Goal: Task Accomplishment & Management: Manage account settings

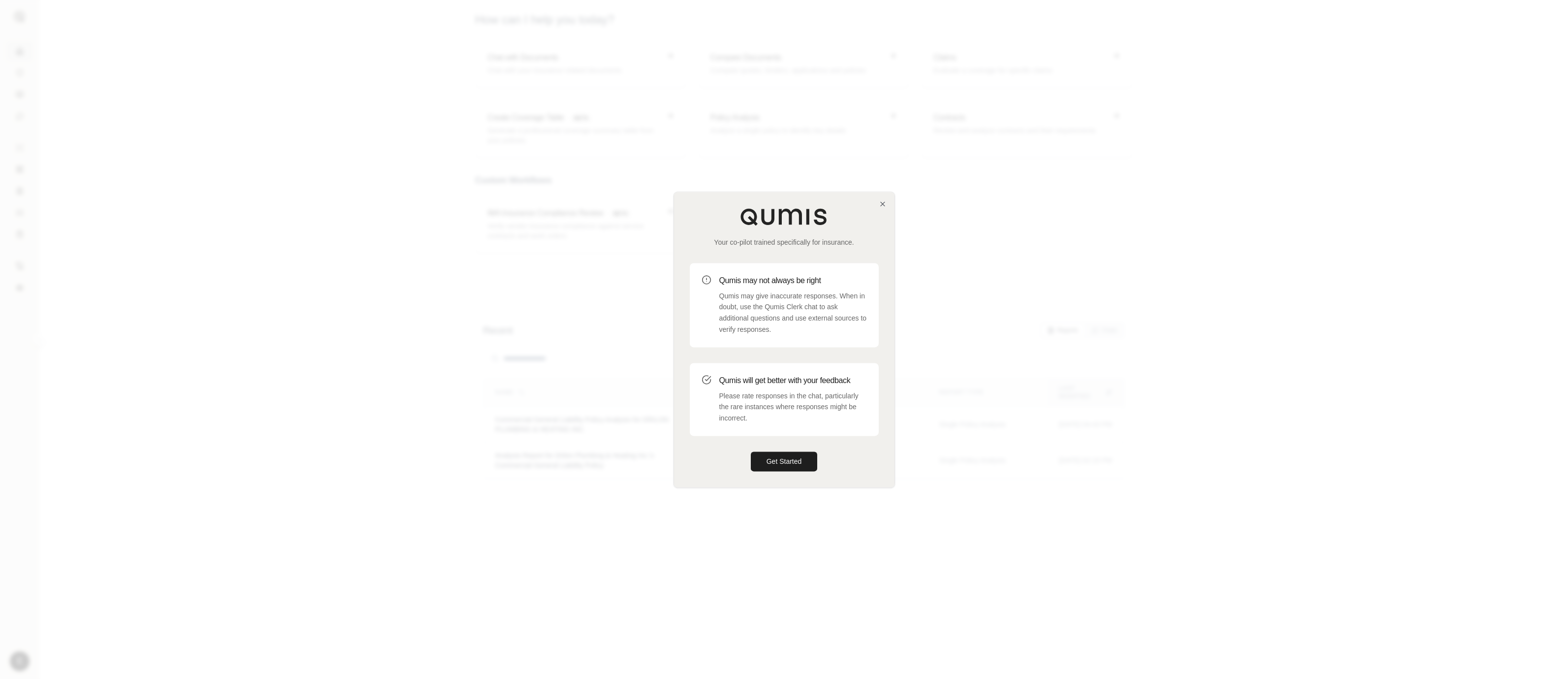
click at [1024, 474] on div at bounding box center [784, 339] width 1568 height 679
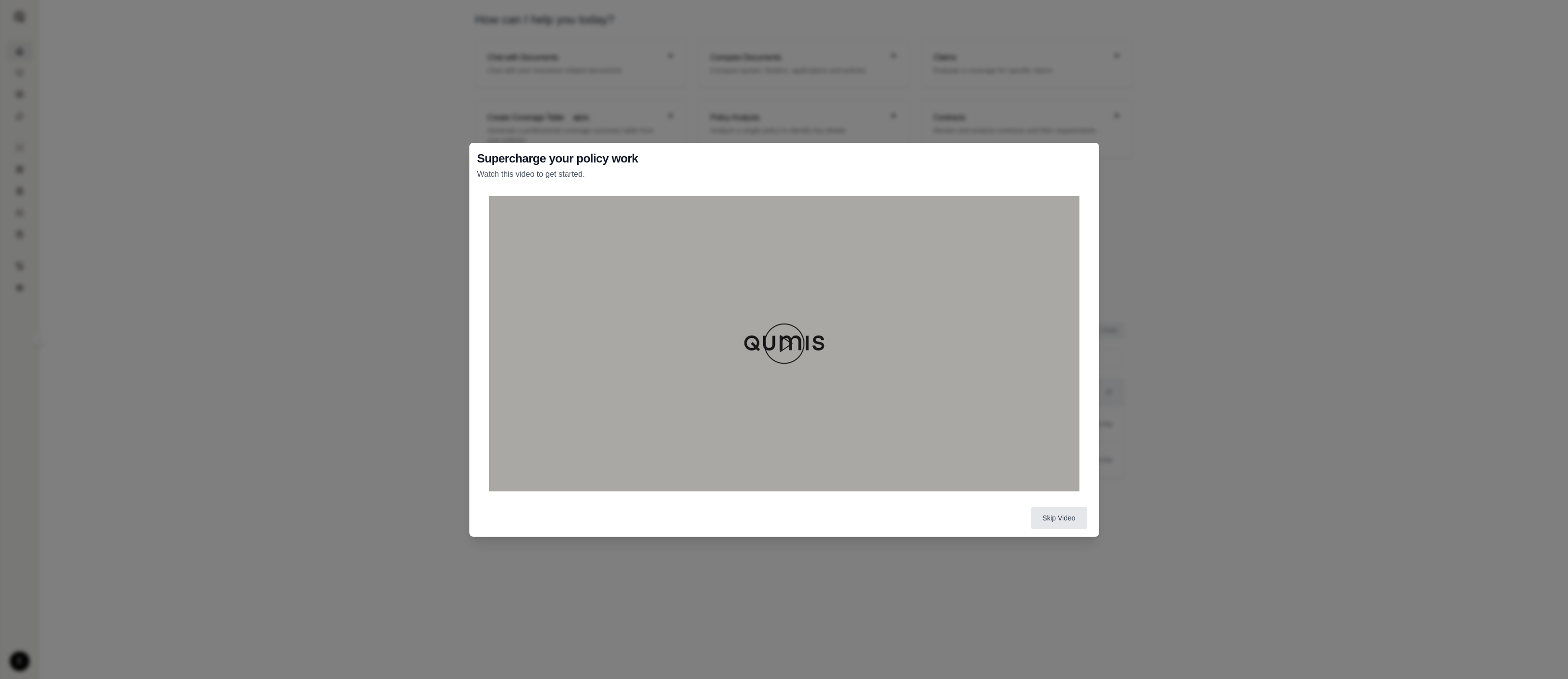
click at [1330, 355] on div "Supercharge your policy work Watch this video to get started. Skip Video" at bounding box center [784, 339] width 1568 height 679
click at [1073, 521] on button "Skip Video" at bounding box center [1059, 518] width 57 height 22
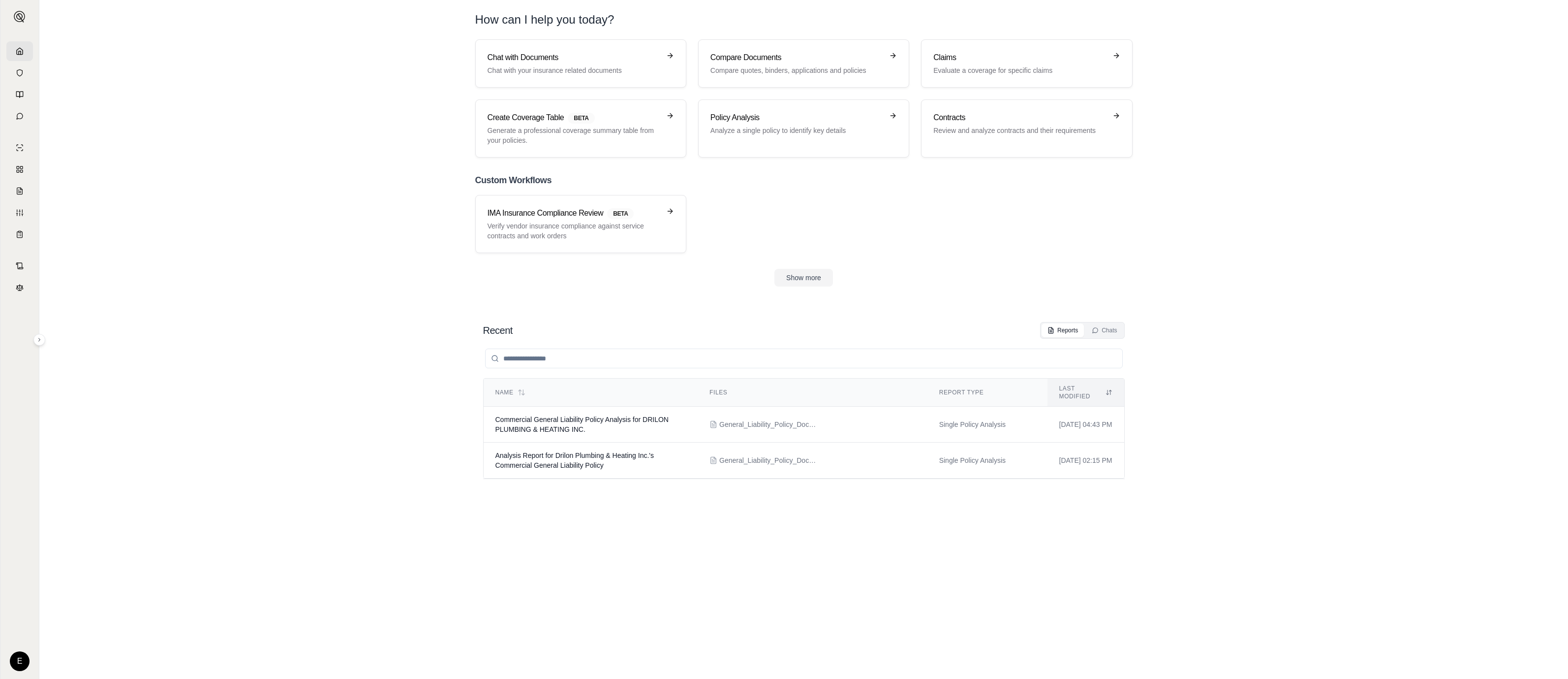
click at [11, 667] on div "E" at bounding box center [19, 661] width 19 height 19
click at [13, 663] on html "E How can I help you [DATE]? Chat with Documents Chat with your insurance relat…" at bounding box center [784, 339] width 1568 height 679
click at [60, 593] on link "Site Admin Portal" at bounding box center [43, 587] width 81 height 16
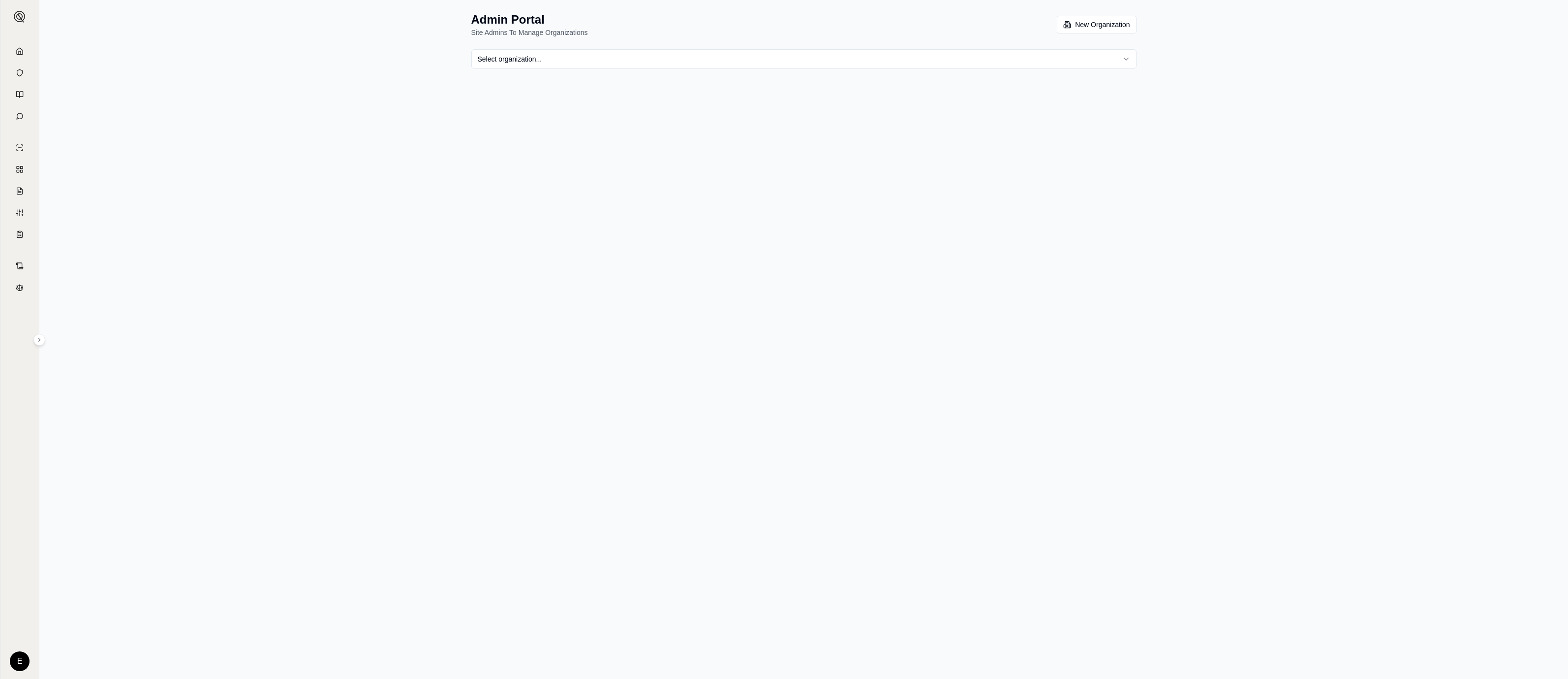
click at [542, 52] on html "E Admin Portal Site Admins To Manage Organizations New Organization Select orga…" at bounding box center [784, 339] width 1568 height 679
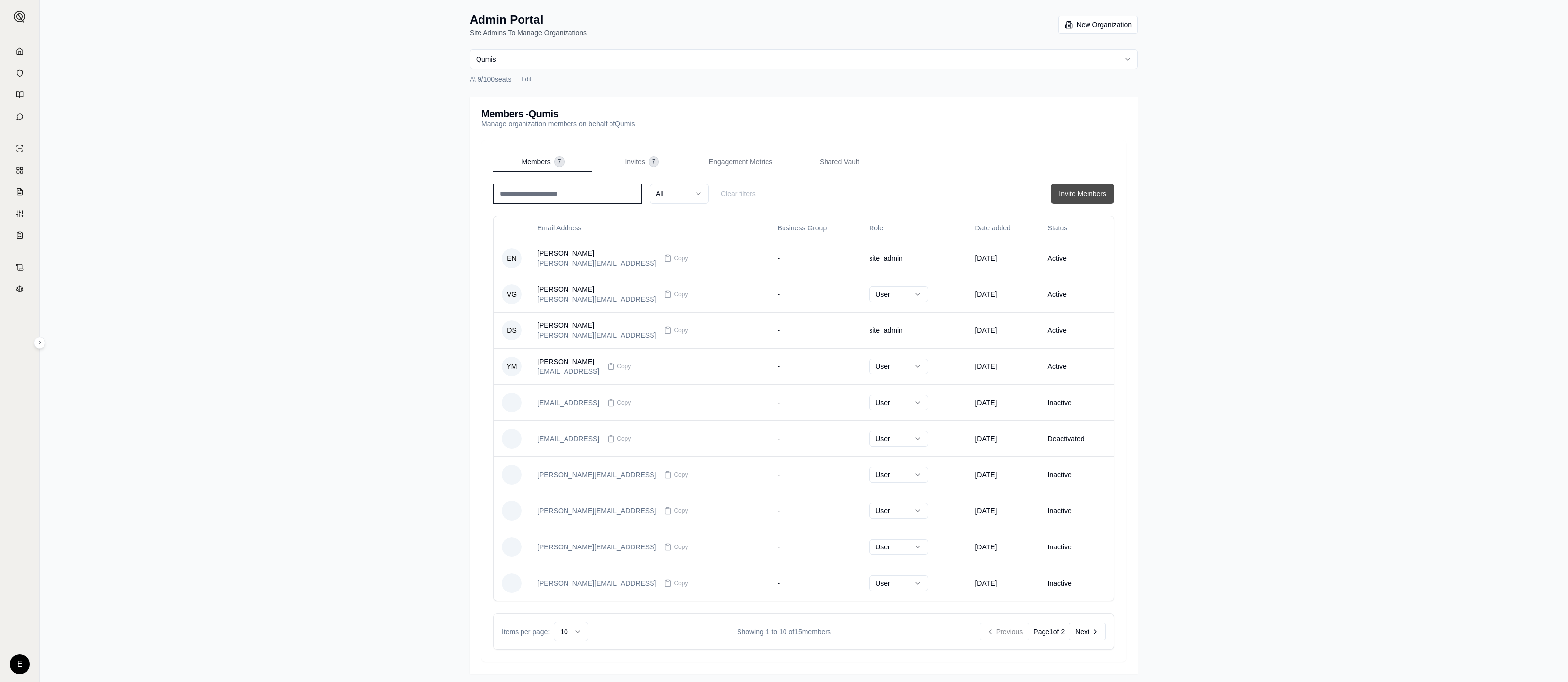
click at [1109, 199] on button "Invite Members" at bounding box center [1082, 194] width 63 height 20
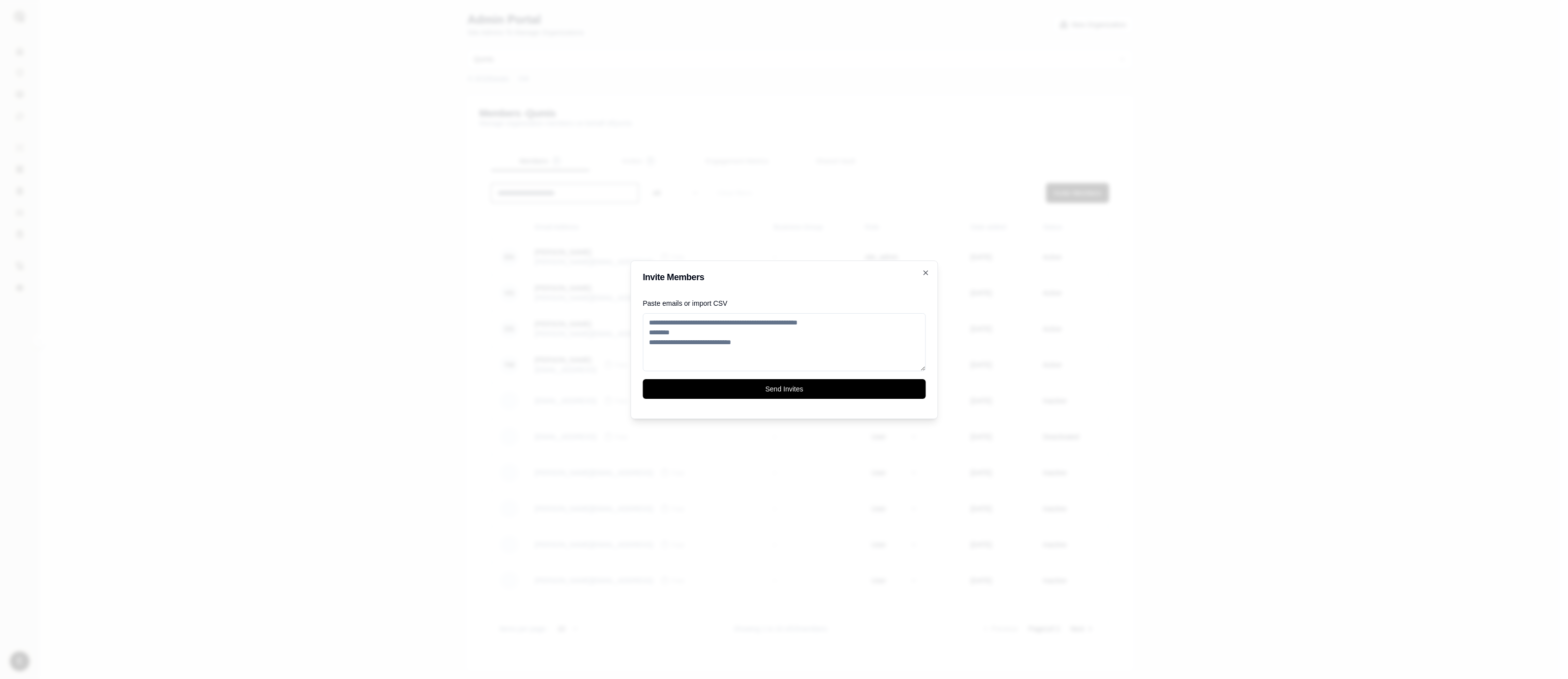
click at [829, 350] on textarea "Paste emails or import CSV" at bounding box center [784, 342] width 283 height 58
type textarea "**********"
click at [814, 382] on button "Send Invites" at bounding box center [784, 389] width 283 height 19
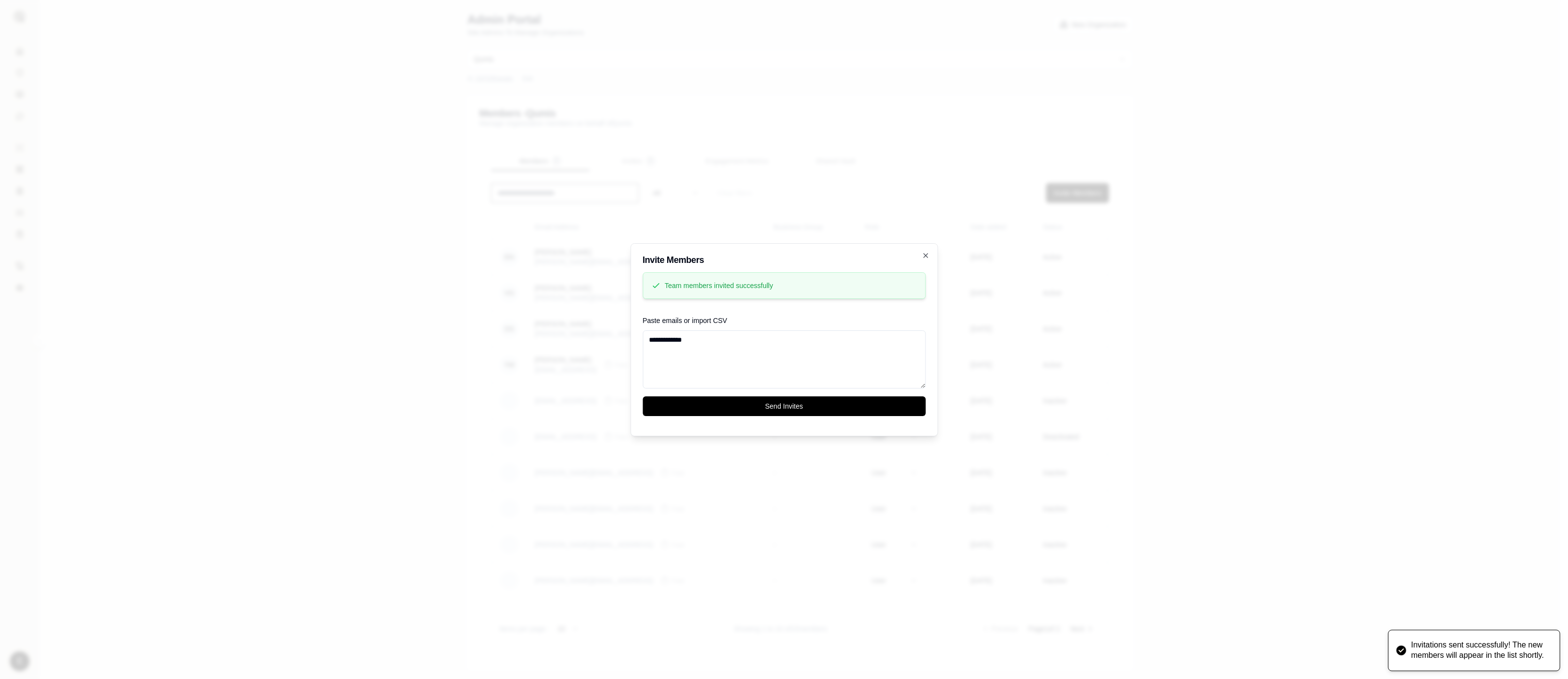
click at [853, 362] on textarea "**********" at bounding box center [784, 359] width 283 height 58
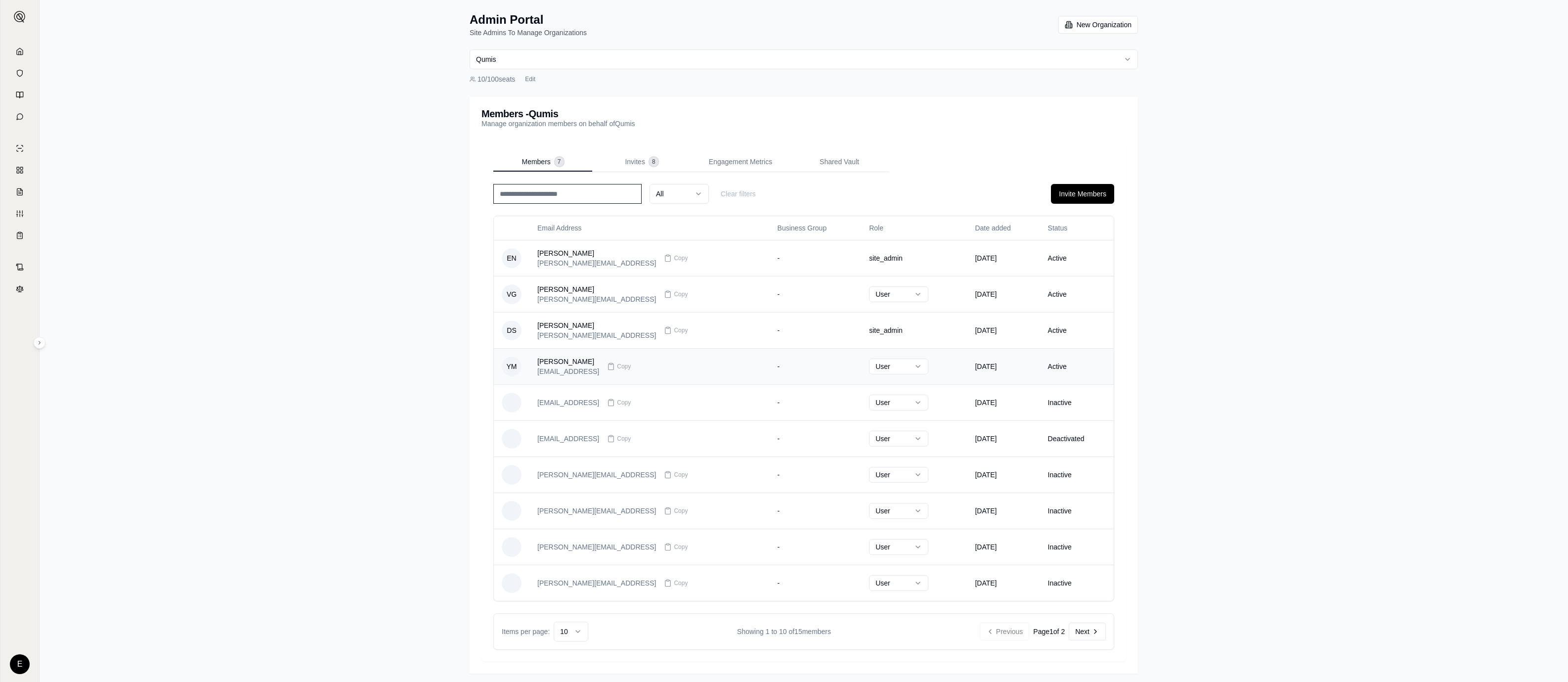
scroll to position [3, 0]
click at [882, 365] on html "E Admin Portal Site Admins To Manage Organizations New Organization Qumis 10 / …" at bounding box center [784, 339] width 1568 height 685
click at [1195, 347] on html "E Admin Portal Site Admins To Manage Organizations New Organization Qumis 10 / …" at bounding box center [784, 339] width 1568 height 685
click at [656, 161] on span "8" at bounding box center [653, 158] width 9 height 10
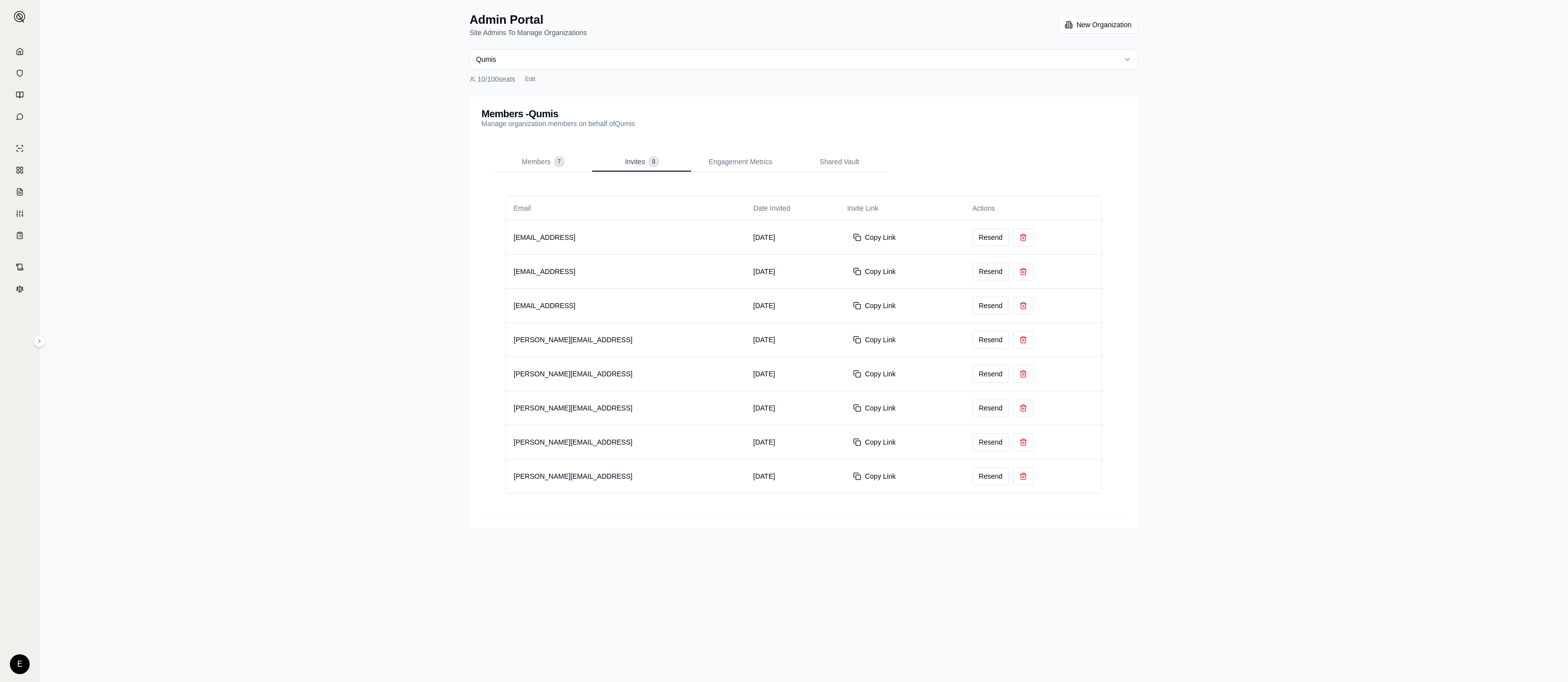
scroll to position [0, 0]
click at [548, 160] on span "Members" at bounding box center [539, 161] width 29 height 10
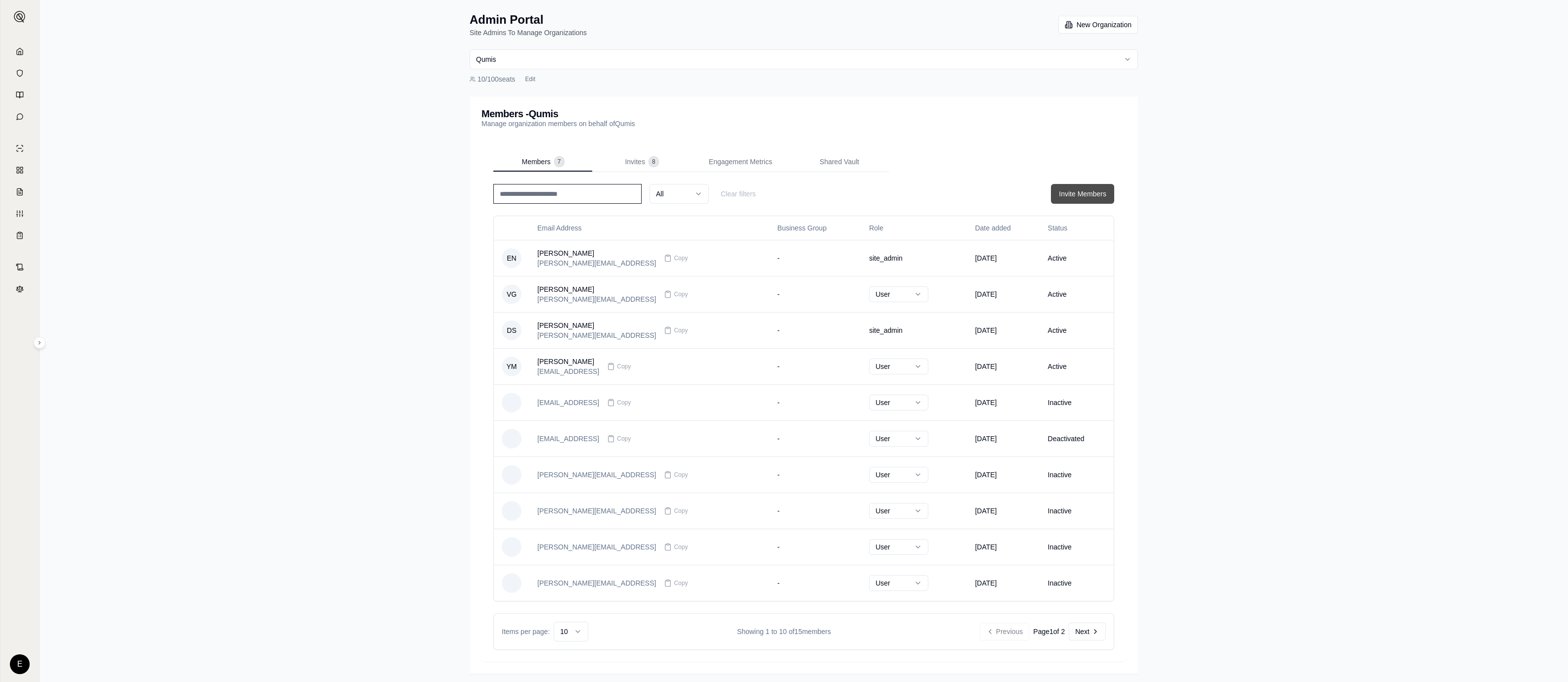
click at [1069, 191] on button "Invite Members" at bounding box center [1082, 194] width 63 height 20
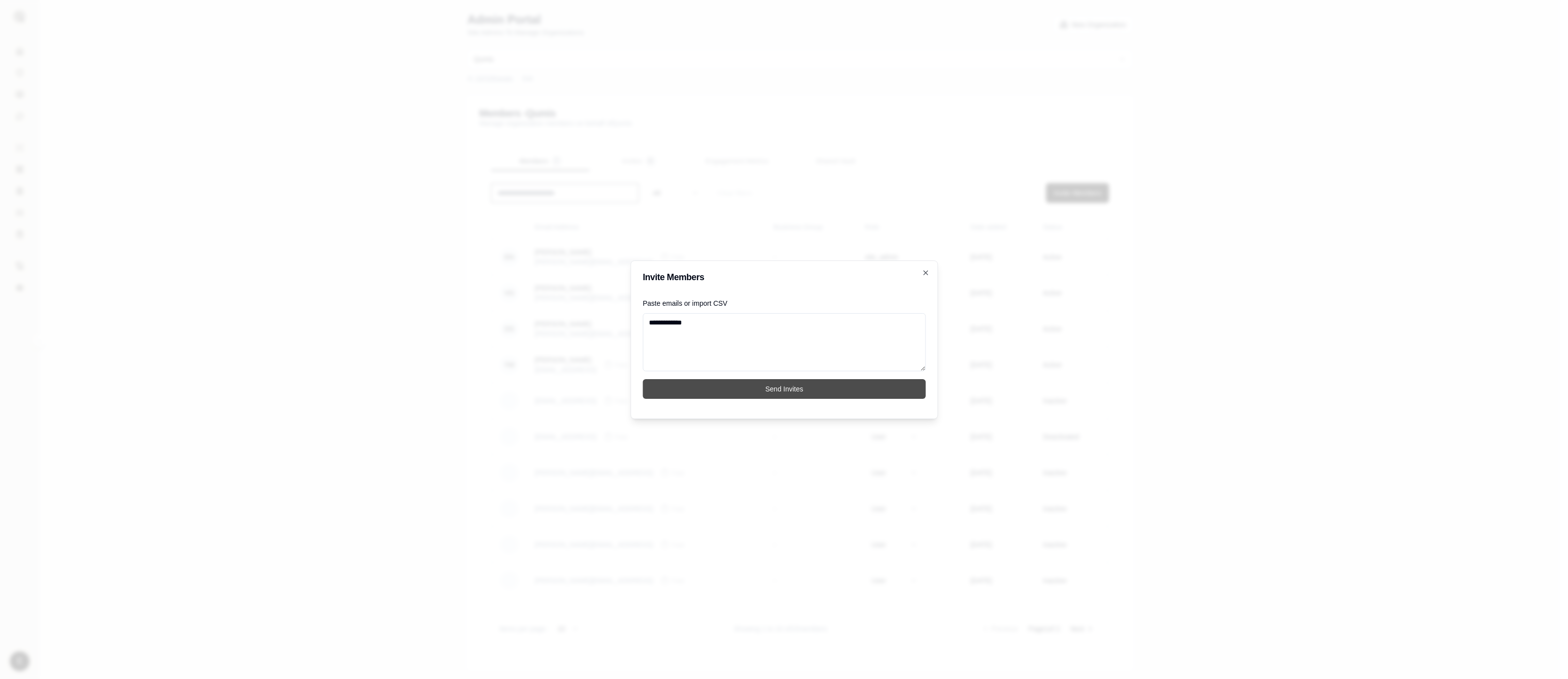
type textarea "**********"
click at [882, 395] on button "Send Invites" at bounding box center [784, 389] width 283 height 19
click at [1223, 347] on div at bounding box center [784, 339] width 1568 height 679
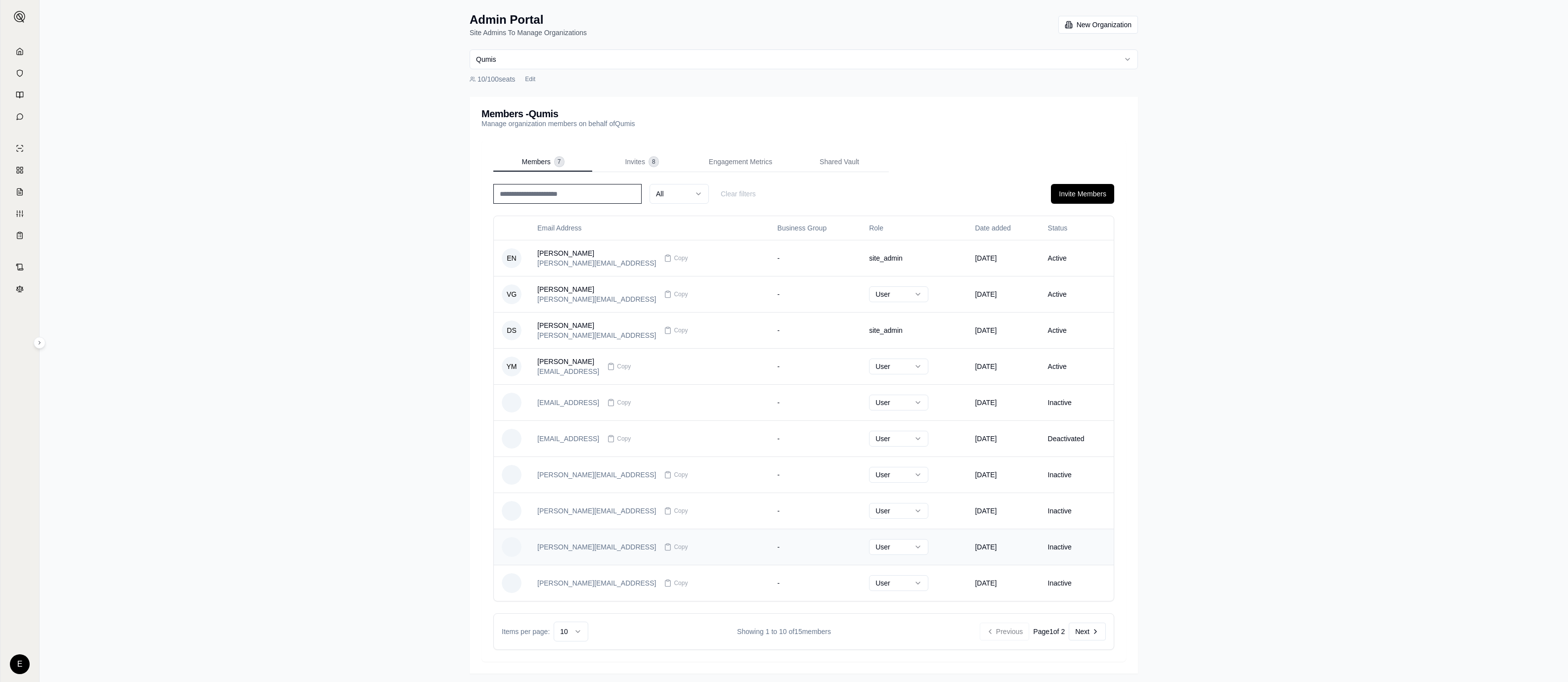
scroll to position [3, 0]
click at [1086, 625] on button "Next" at bounding box center [1087, 628] width 37 height 18
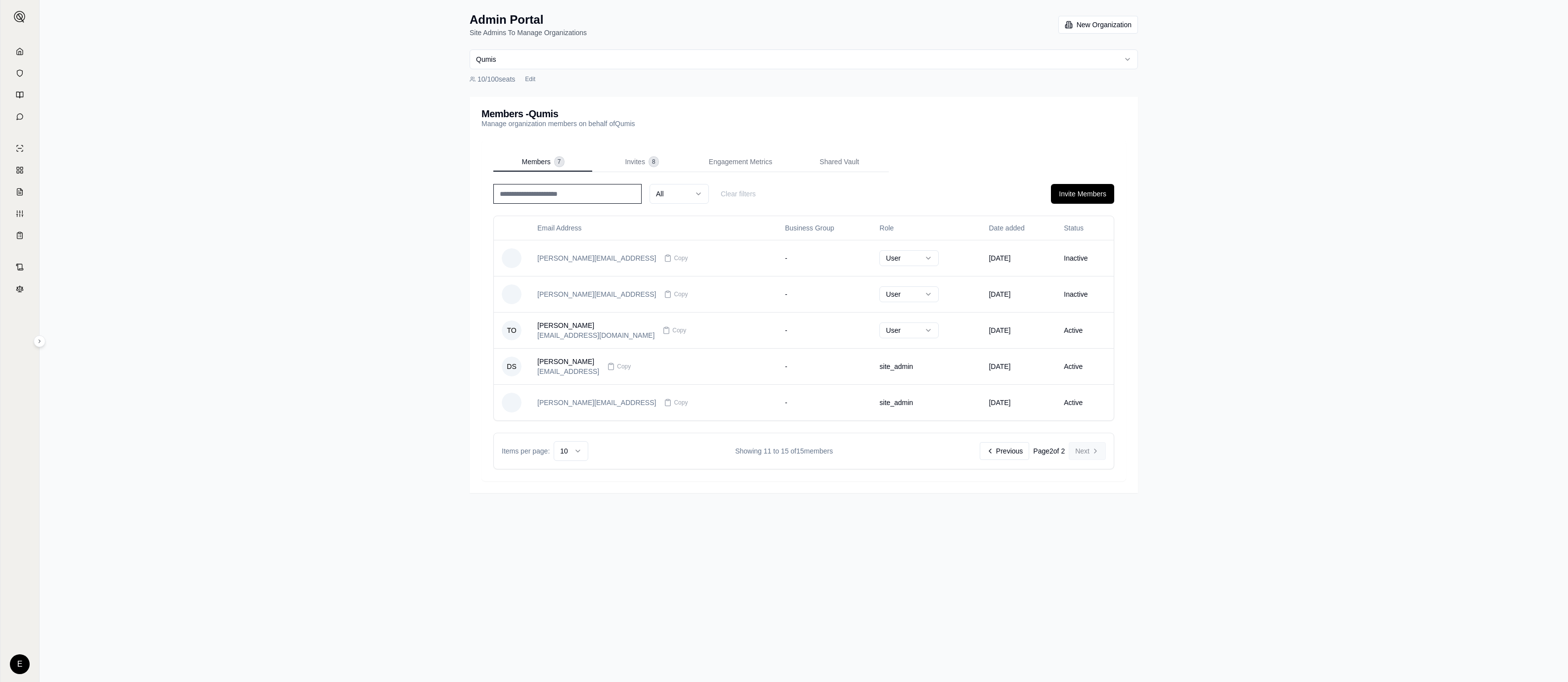
scroll to position [0, 0]
click at [1012, 453] on button "Previous" at bounding box center [1008, 451] width 50 height 18
click at [1193, 463] on div "Admin Portal Site Admins To Manage Organizations New Organization Qumis 10 / 10…" at bounding box center [804, 343] width 1528 height 685
click at [1364, 350] on div "Admin Portal Site Admins To Manage Organizations New Organization Qumis 10 / 10…" at bounding box center [804, 343] width 1528 height 685
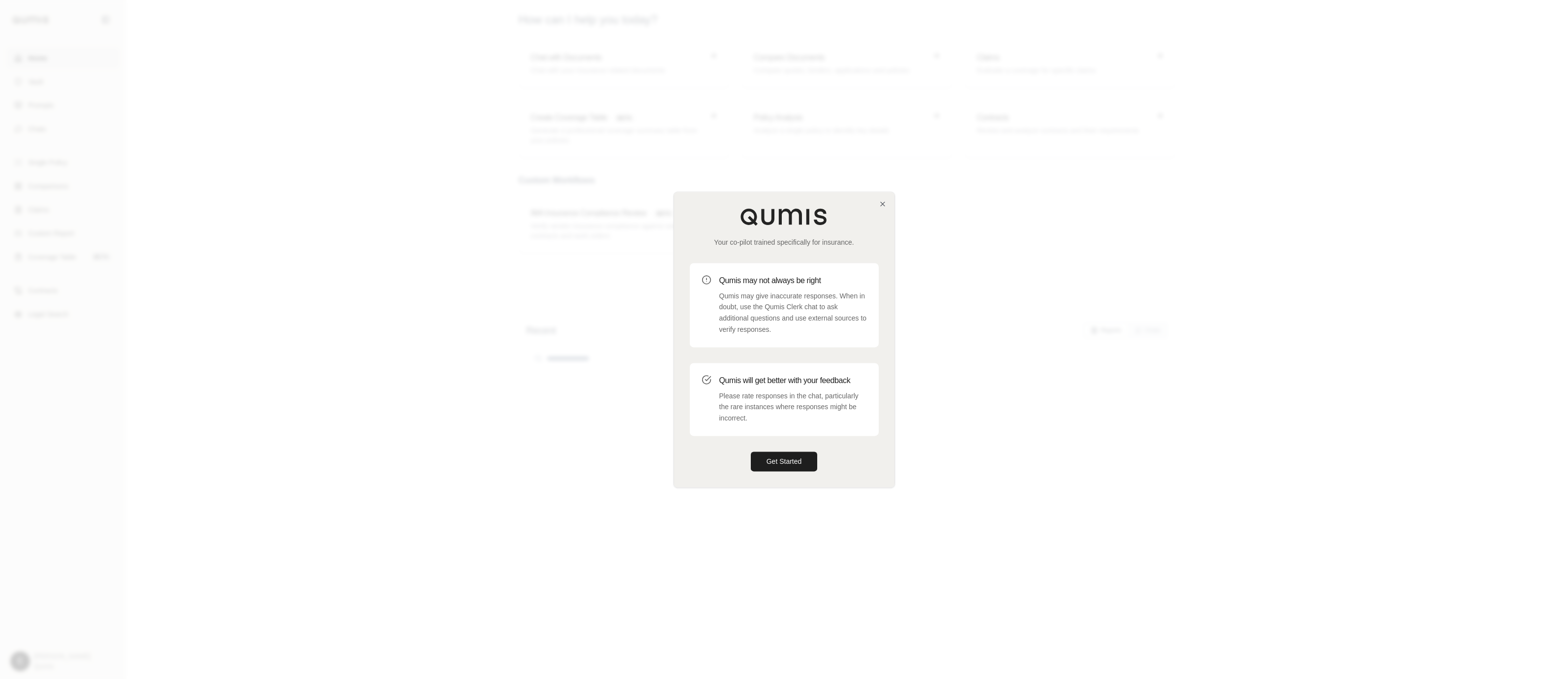
click at [840, 462] on div "Get Started" at bounding box center [784, 461] width 189 height 19
click at [813, 462] on button "Get Started" at bounding box center [784, 461] width 67 height 19
